Goal: Transaction & Acquisition: Purchase product/service

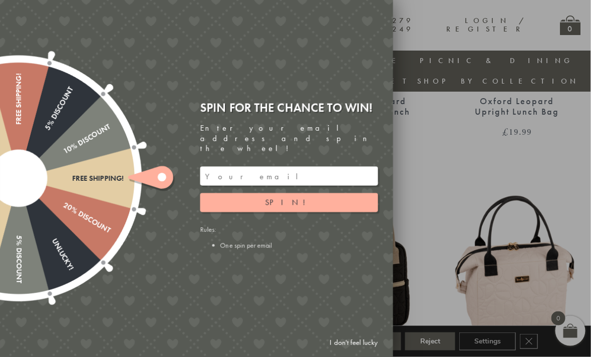
scroll to position [537, 1]
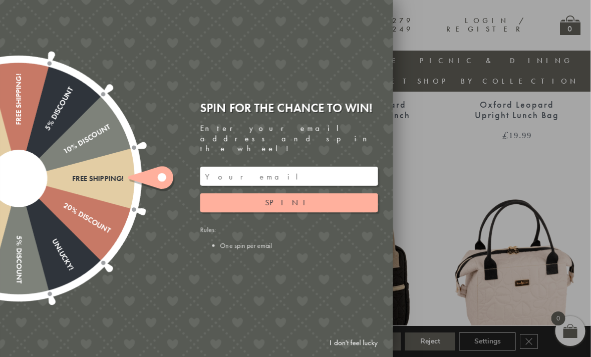
click at [366, 352] on link "I don't feel lucky" at bounding box center [354, 343] width 58 height 19
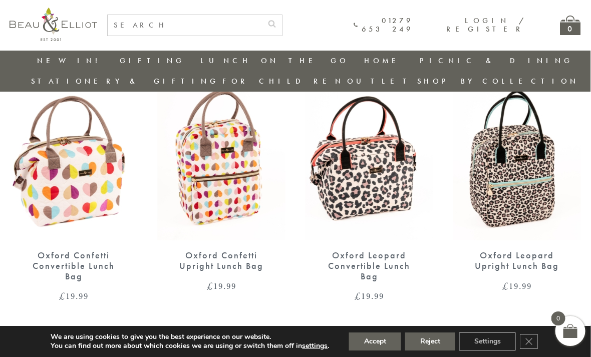
scroll to position [386, 1]
click at [384, 142] on img at bounding box center [370, 158] width 128 height 165
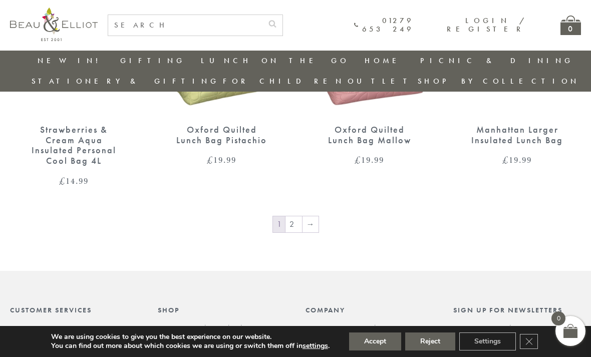
scroll to position [1530, 1]
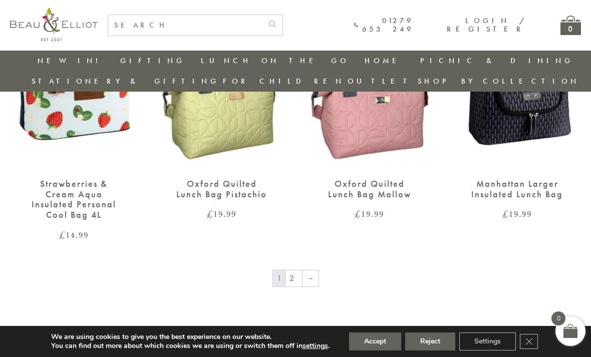
click at [310, 271] on link "→" at bounding box center [311, 279] width 16 height 16
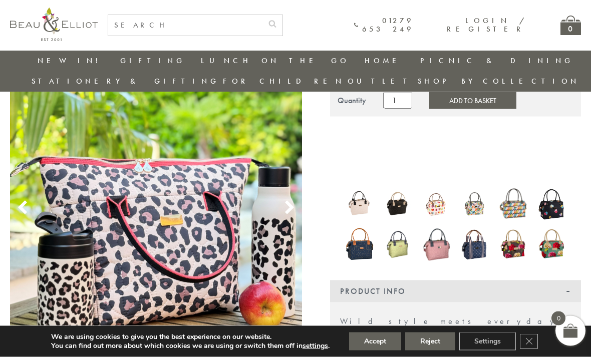
scroll to position [139, 0]
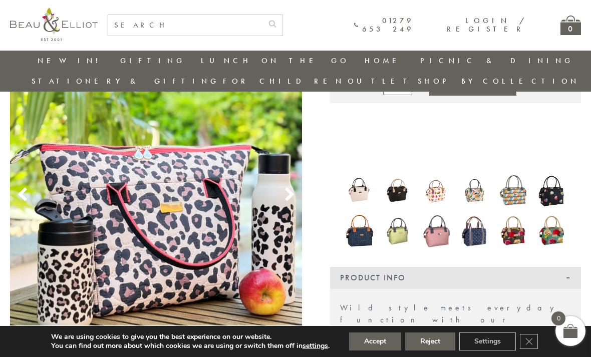
click at [533, 349] on icon "Close GDPR Cookie Banner" at bounding box center [529, 341] width 18 height 15
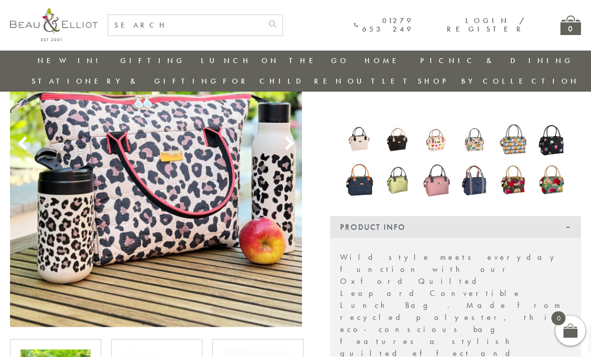
scroll to position [243, 0]
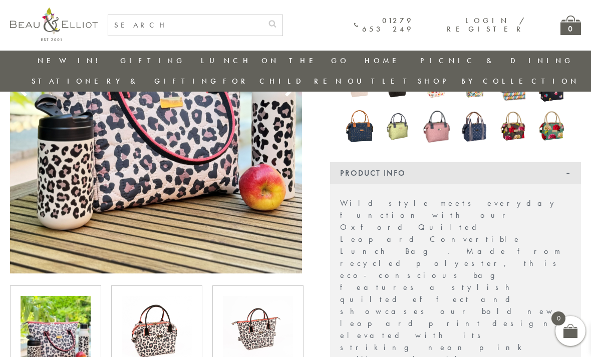
click at [141, 302] on img at bounding box center [157, 331] width 70 height 70
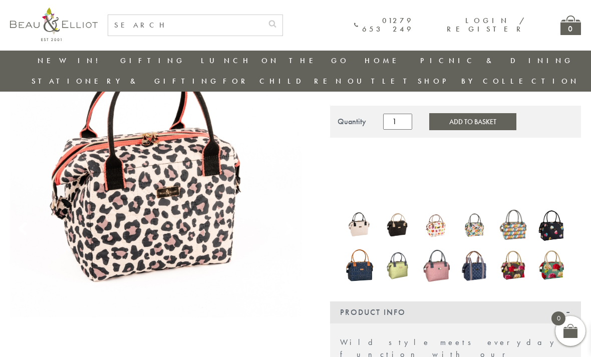
scroll to position [104, 0]
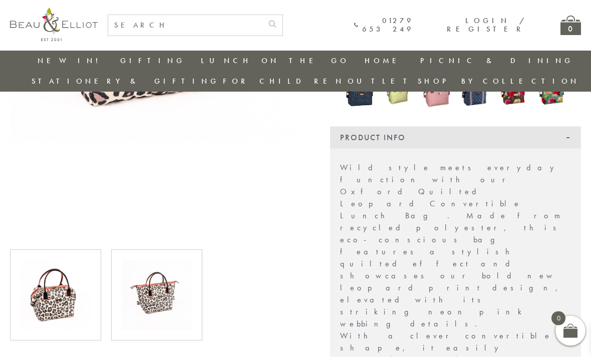
click at [152, 268] on img at bounding box center [157, 295] width 70 height 70
click at [156, 271] on img at bounding box center [157, 295] width 70 height 70
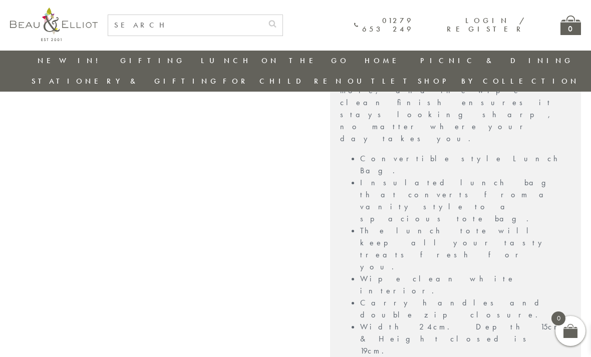
scroll to position [639, 0]
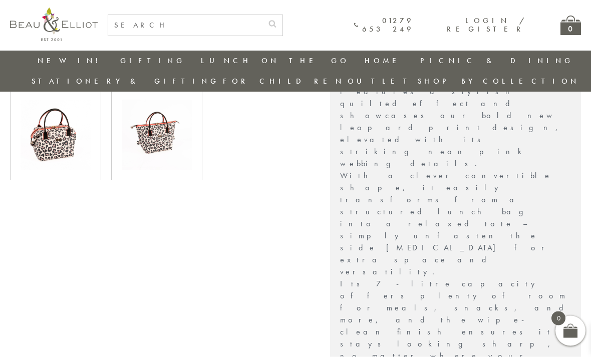
scroll to position [437, 0]
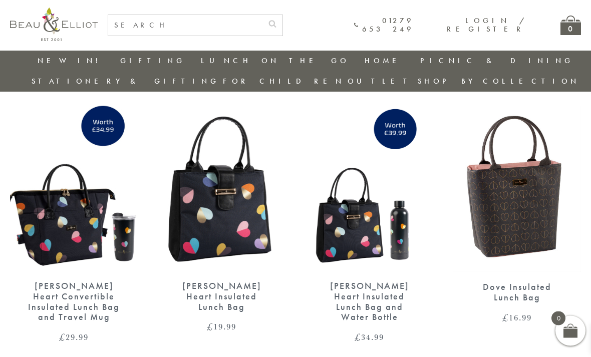
scroll to position [642, 0]
click at [215, 183] on img at bounding box center [222, 188] width 128 height 165
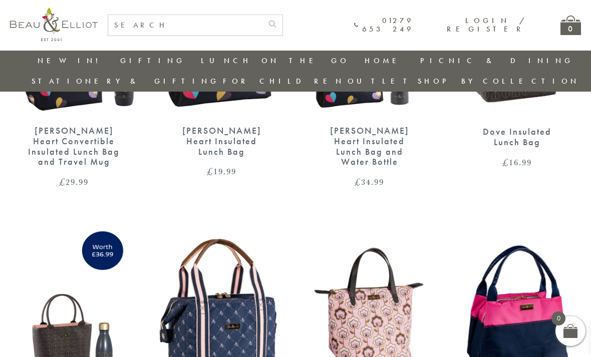
scroll to position [796, 0]
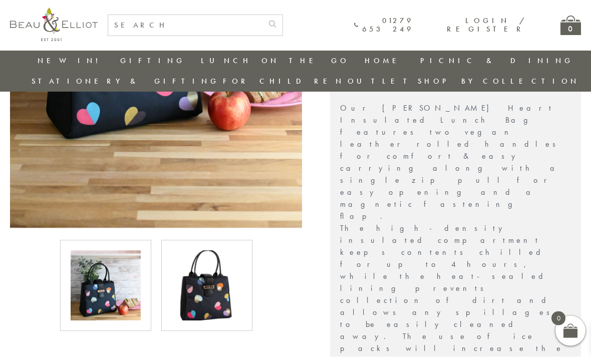
scroll to position [339, 0]
click at [209, 268] on img at bounding box center [207, 285] width 70 height 70
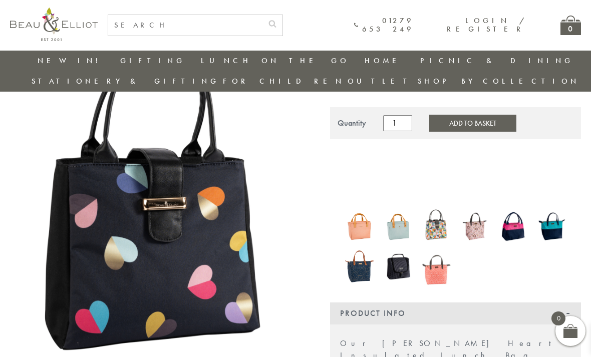
scroll to position [96, 0]
